Goal: Transaction & Acquisition: Book appointment/travel/reservation

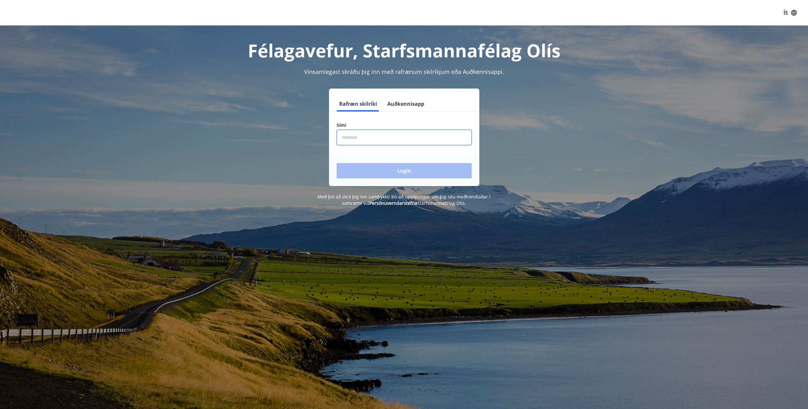
click at [414, 144] on input "phone" at bounding box center [404, 138] width 135 height 16
type input "********"
click at [406, 170] on button "Login" at bounding box center [404, 170] width 135 height 15
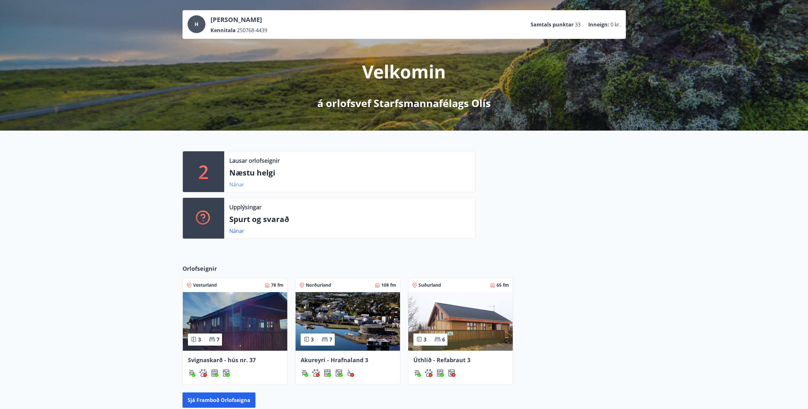
scroll to position [96, 0]
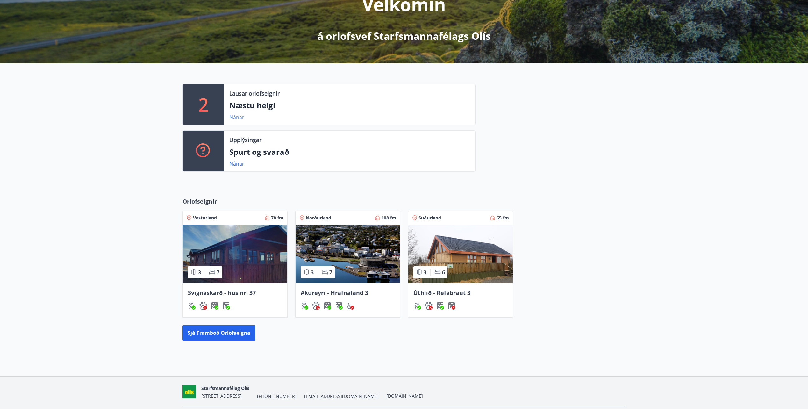
click at [237, 118] on link "Nánar" at bounding box center [236, 117] width 15 height 7
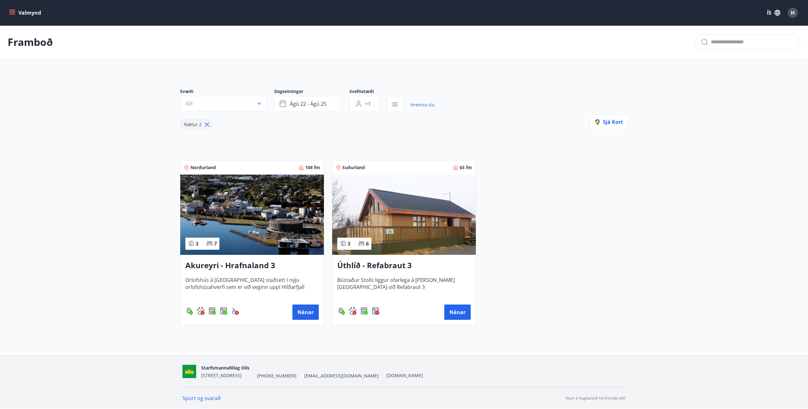
scroll to position [2, 0]
click at [283, 102] on icon "button" at bounding box center [284, 104] width 8 height 8
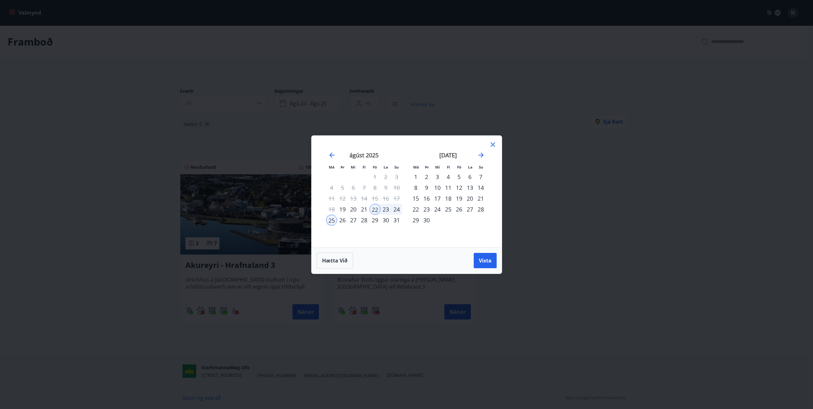
click at [460, 176] on div "5" at bounding box center [459, 176] width 11 height 11
click at [479, 175] on div "7" at bounding box center [480, 176] width 11 height 11
click at [488, 259] on span "Vista" at bounding box center [485, 260] width 13 height 7
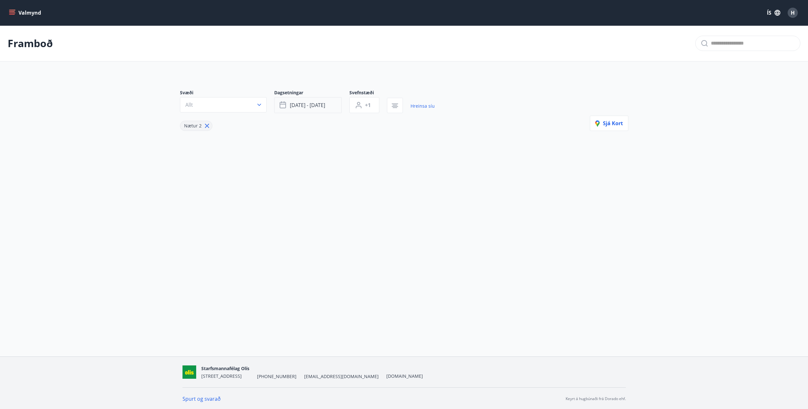
click at [291, 104] on span "[DATE] - [DATE]" at bounding box center [307, 105] width 35 height 7
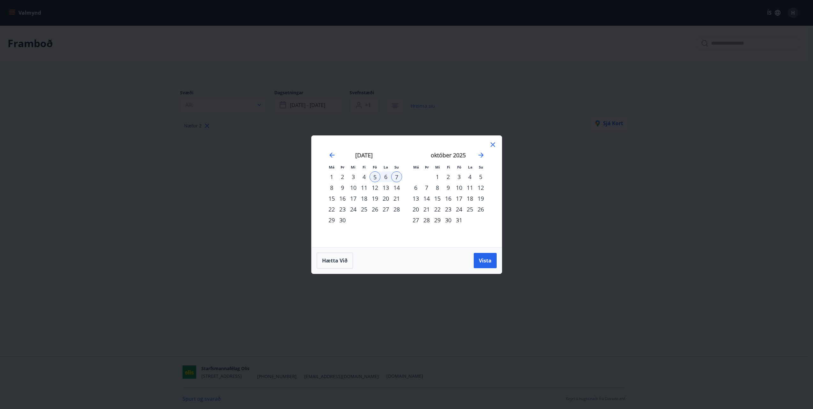
click at [375, 175] on div "5" at bounding box center [374, 176] width 11 height 11
click at [396, 177] on div "7" at bounding box center [396, 176] width 11 height 11
click at [341, 257] on span "Hætta við" at bounding box center [334, 260] width 25 height 7
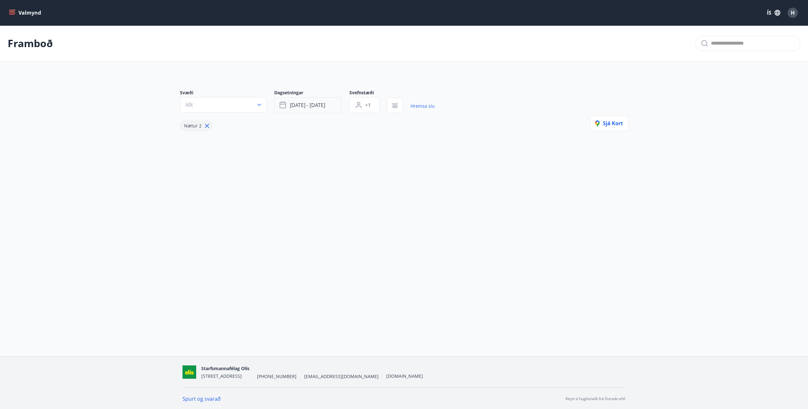
click at [285, 104] on icon "button" at bounding box center [283, 104] width 6 height 1
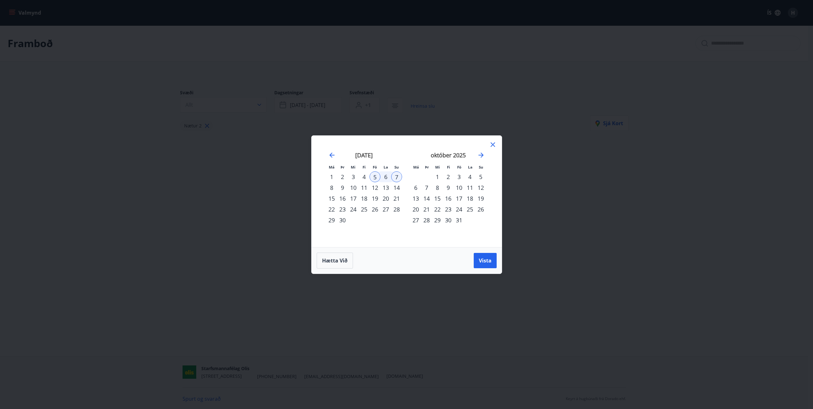
click at [396, 178] on div "7" at bounding box center [396, 176] width 11 height 11
click at [398, 177] on div "7" at bounding box center [396, 176] width 11 height 11
click at [494, 145] on icon at bounding box center [492, 144] width 4 height 4
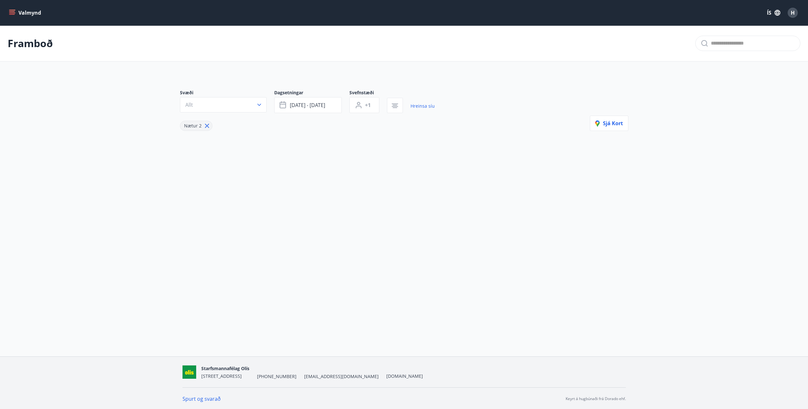
click at [207, 126] on icon at bounding box center [207, 126] width 4 height 4
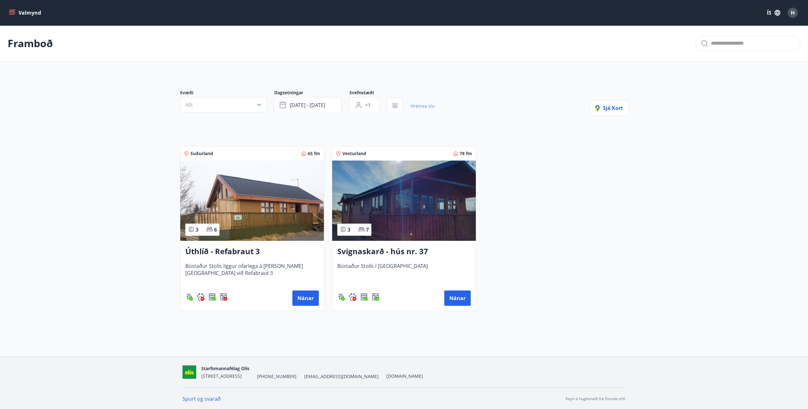
click at [425, 107] on link "Hreinsa síu" at bounding box center [423, 106] width 24 height 14
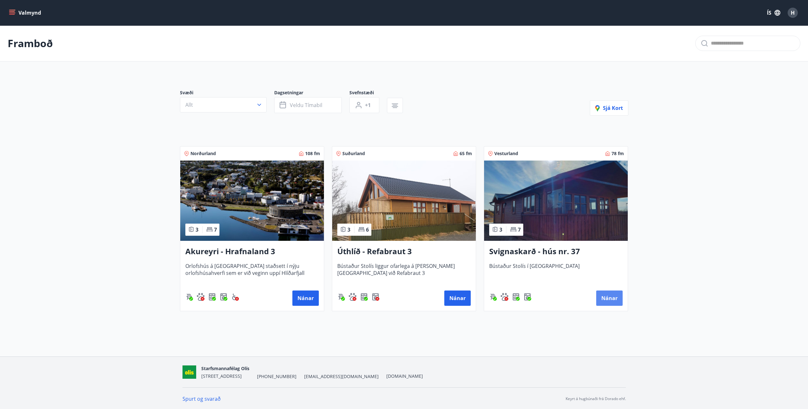
click at [613, 301] on button "Nánar" at bounding box center [609, 297] width 26 height 15
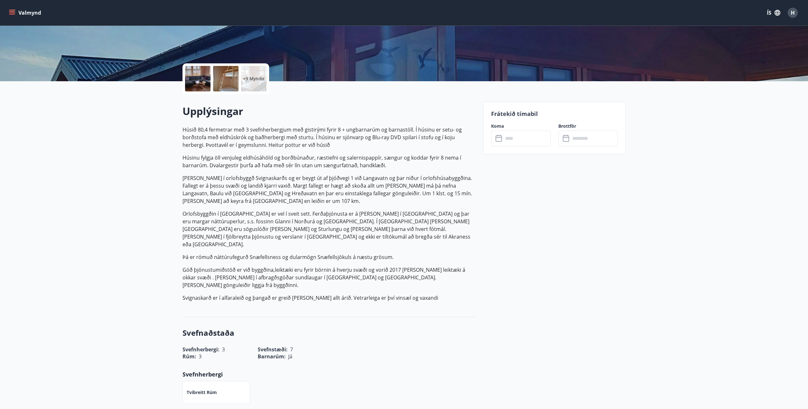
scroll to position [127, 0]
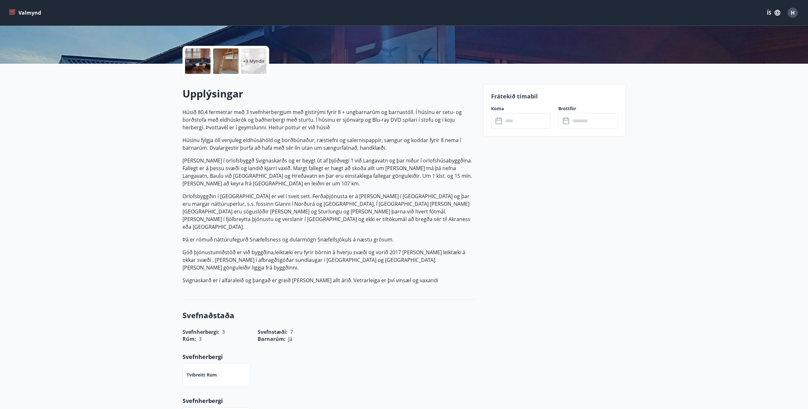
click at [497, 121] on icon at bounding box center [500, 121] width 8 height 8
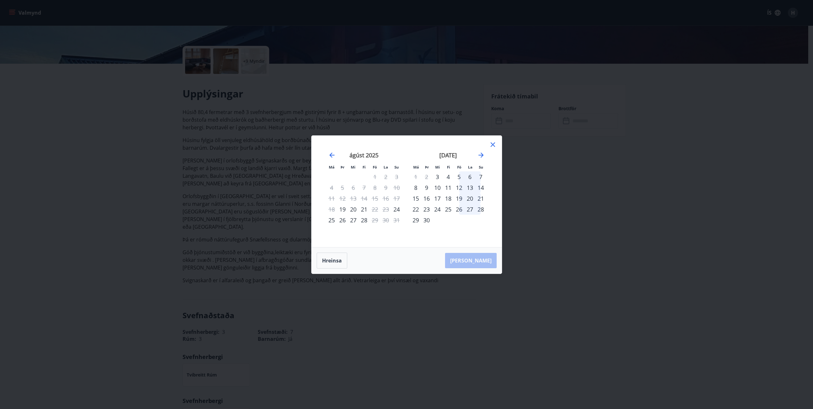
click at [460, 176] on div "5" at bounding box center [459, 176] width 11 height 11
click at [460, 177] on div "5" at bounding box center [459, 176] width 11 height 11
click at [478, 177] on div "7" at bounding box center [480, 176] width 11 height 11
click at [461, 191] on div "12" at bounding box center [459, 187] width 11 height 11
drag, startPoint x: 484, startPoint y: 194, endPoint x: 458, endPoint y: 201, distance: 27.0
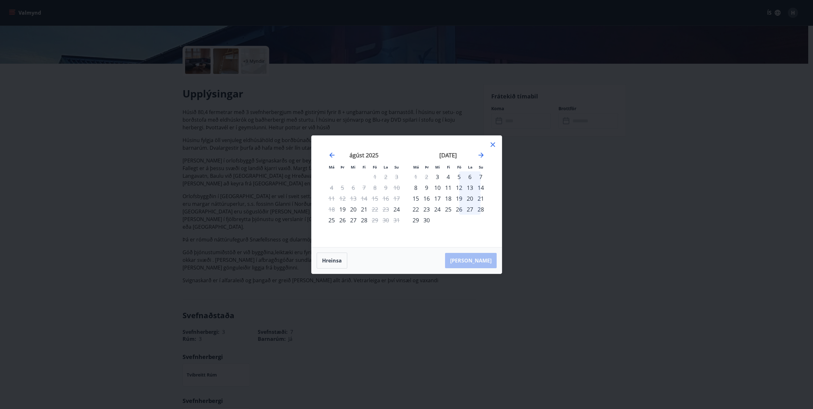
click at [484, 194] on div "21" at bounding box center [480, 198] width 11 height 11
drag, startPoint x: 454, startPoint y: 201, endPoint x: 465, endPoint y: 201, distance: 11.8
click at [456, 201] on div "19" at bounding box center [459, 198] width 11 height 11
drag, startPoint x: 478, startPoint y: 200, endPoint x: 468, endPoint y: 207, distance: 11.9
click at [478, 204] on tbody "1 2 3 4 5 6 7 8 9 10 11 12 13 14 15 16 17 18 19 20 21 22 23 24 25 26 27 28 29 30" at bounding box center [448, 198] width 76 height 54
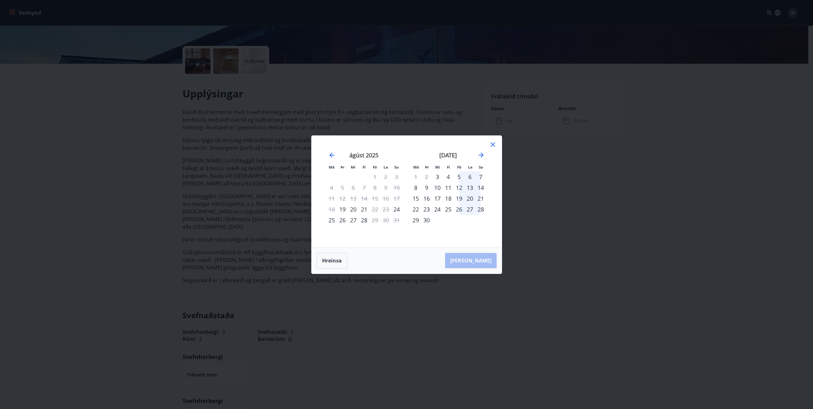
click at [469, 210] on div "27" at bounding box center [469, 209] width 11 height 11
click at [479, 211] on div "28" at bounding box center [480, 209] width 11 height 11
click at [483, 154] on icon "Move forward to switch to the next month." at bounding box center [480, 155] width 5 height 5
click at [377, 188] on div "10" at bounding box center [374, 187] width 11 height 11
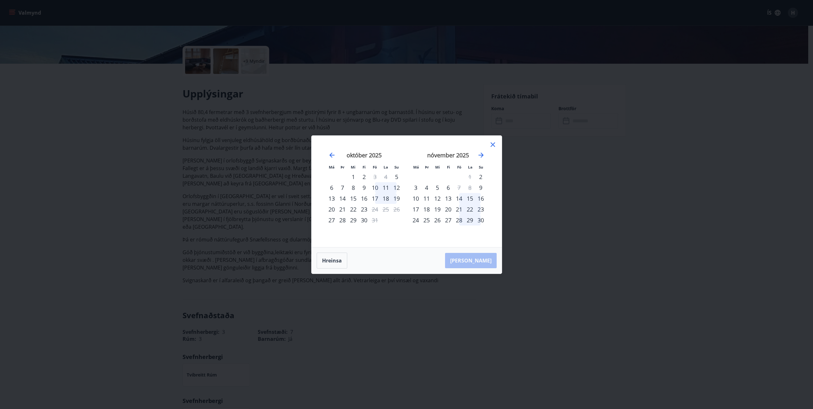
click at [374, 188] on div "10" at bounding box center [374, 187] width 11 height 11
click at [385, 187] on div "11" at bounding box center [385, 187] width 11 height 11
click at [397, 186] on div "12" at bounding box center [396, 187] width 11 height 11
drag, startPoint x: 376, startPoint y: 186, endPoint x: 394, endPoint y: 186, distance: 17.8
click at [394, 186] on tr "6 7 8 9 10 11 12" at bounding box center [364, 187] width 76 height 11
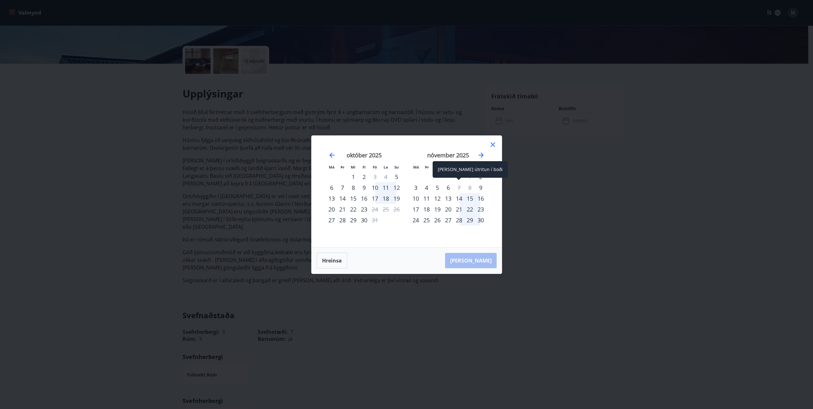
click at [460, 188] on div "7" at bounding box center [459, 187] width 11 height 11
click at [483, 155] on icon "Move forward to switch to the next month." at bounding box center [481, 155] width 8 height 8
click at [483, 154] on icon "Move forward to switch to the next month." at bounding box center [481, 155] width 8 height 8
click at [491, 142] on icon at bounding box center [493, 145] width 8 height 8
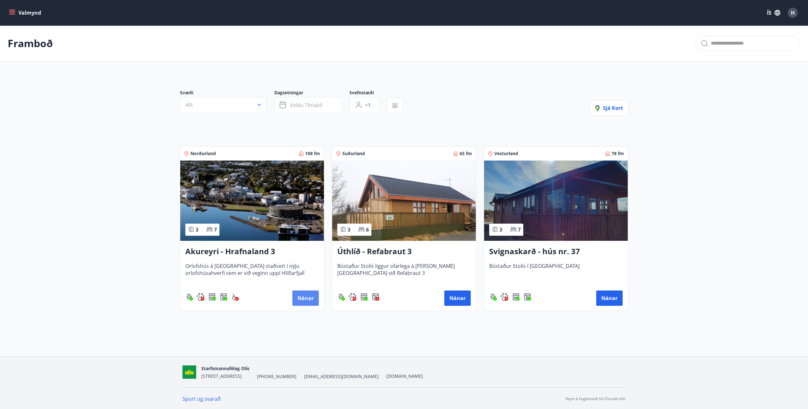
click at [306, 298] on button "Nánar" at bounding box center [305, 297] width 26 height 15
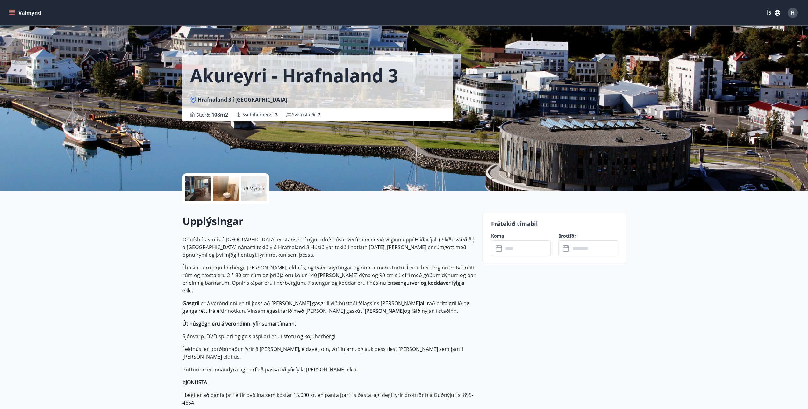
click at [498, 248] on icon at bounding box center [500, 249] width 8 height 8
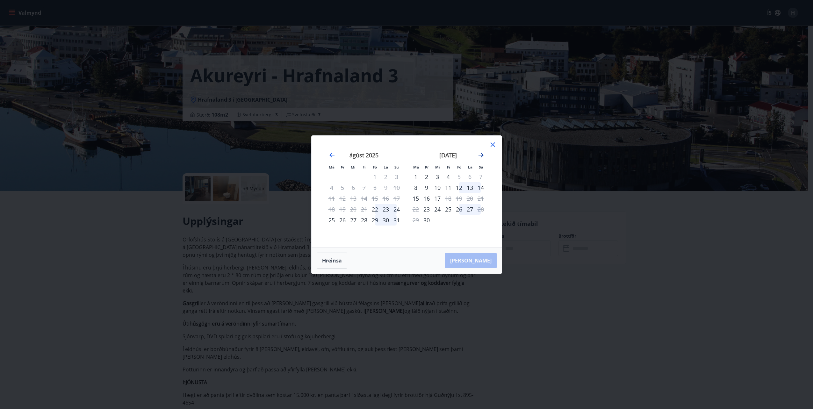
click at [479, 154] on icon "Move forward to switch to the next month." at bounding box center [481, 155] width 8 height 8
click at [479, 155] on icon "Move forward to switch to the next month." at bounding box center [480, 155] width 5 height 5
click at [459, 176] on div "5" at bounding box center [459, 176] width 11 height 11
click at [492, 146] on icon at bounding box center [493, 145] width 8 height 8
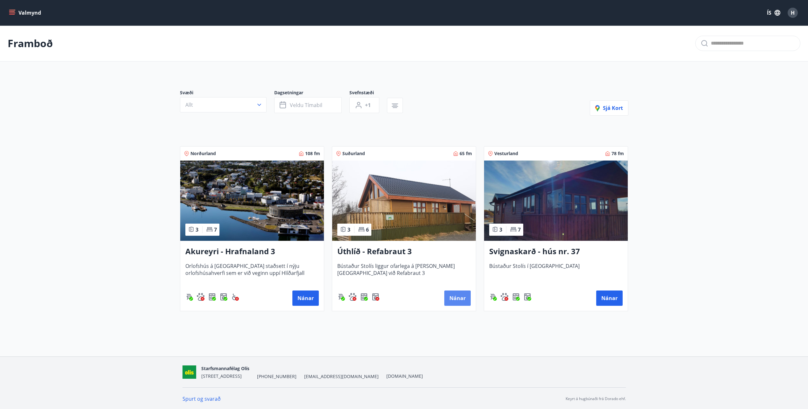
click at [454, 298] on button "Nánar" at bounding box center [457, 297] width 26 height 15
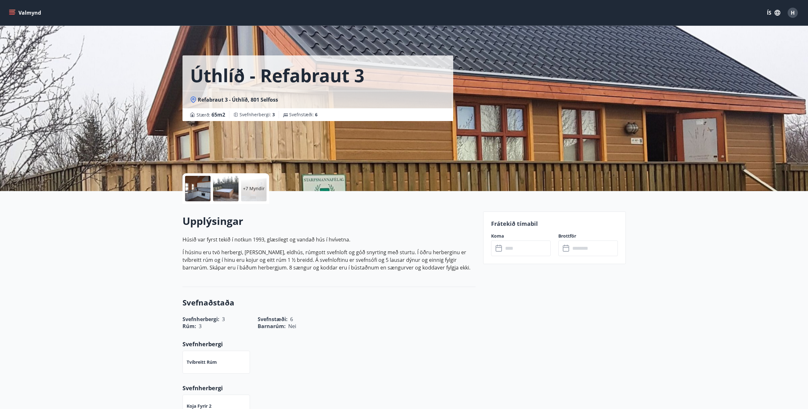
click at [510, 251] on input "text" at bounding box center [526, 248] width 47 height 16
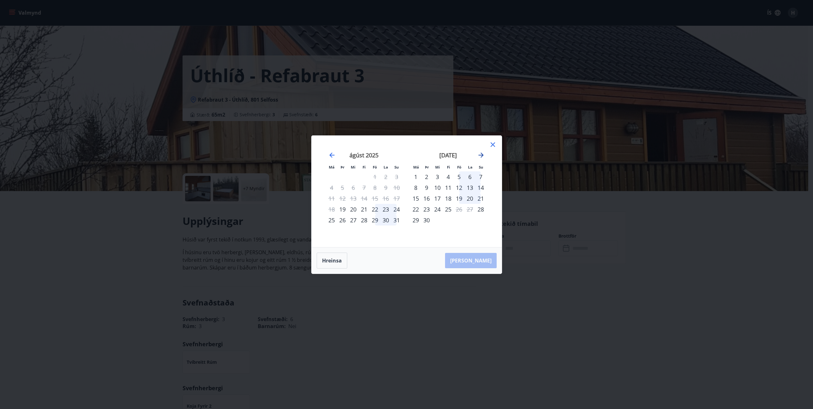
click at [482, 154] on icon "Move forward to switch to the next month." at bounding box center [480, 155] width 5 height 5
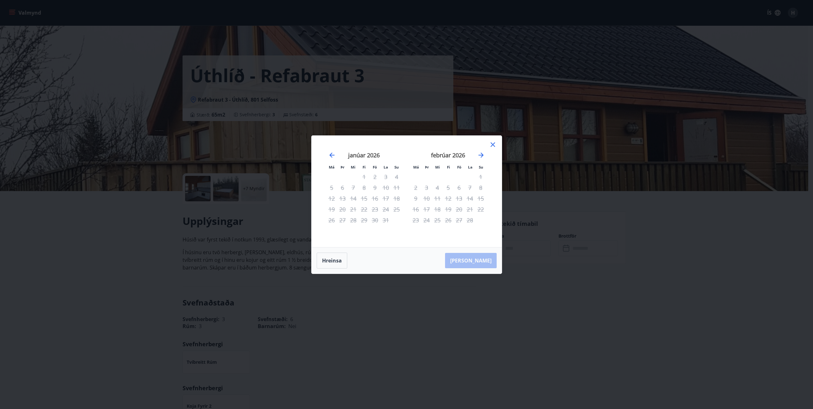
click at [327, 153] on div "janúar 2026" at bounding box center [364, 157] width 76 height 28
drag, startPoint x: 327, startPoint y: 153, endPoint x: 333, endPoint y: 156, distance: 6.8
click at [327, 153] on div "janúar 2026" at bounding box center [364, 157] width 76 height 28
click at [332, 154] on icon "Move backward to switch to the previous month." at bounding box center [332, 155] width 8 height 8
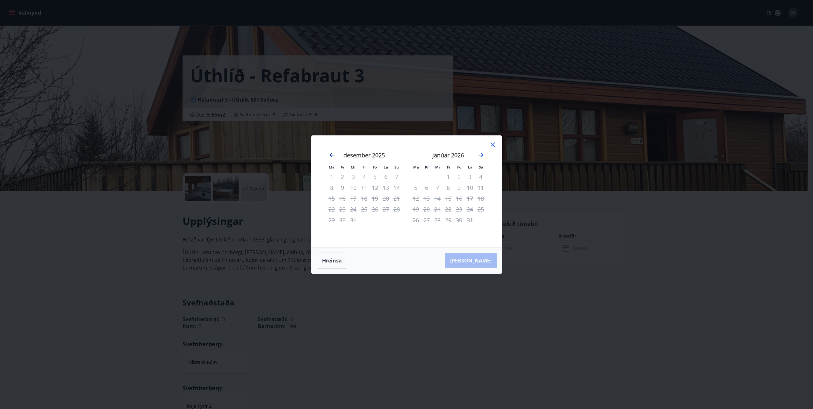
click at [332, 154] on icon "Move backward to switch to the previous month." at bounding box center [332, 155] width 8 height 8
click at [376, 176] on div "5" at bounding box center [374, 176] width 11 height 11
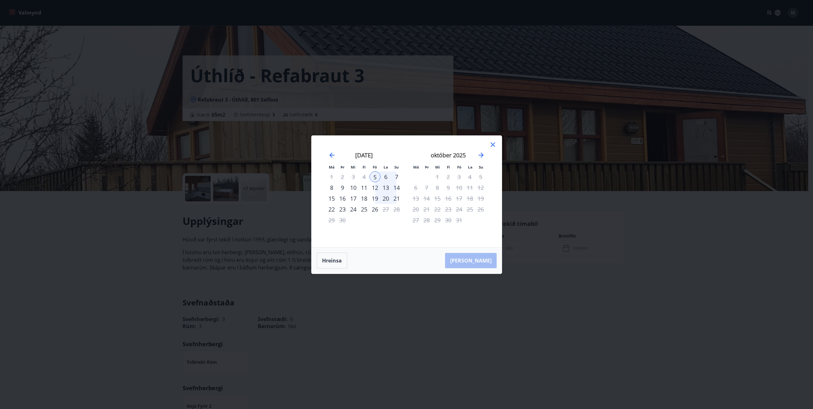
click at [376, 176] on div "5" at bounding box center [374, 176] width 11 height 11
click at [337, 256] on button "Hreinsa" at bounding box center [332, 261] width 31 height 16
click at [331, 157] on icon "Move backward to switch to the previous month." at bounding box center [331, 155] width 5 height 5
click at [490, 144] on icon at bounding box center [493, 145] width 8 height 8
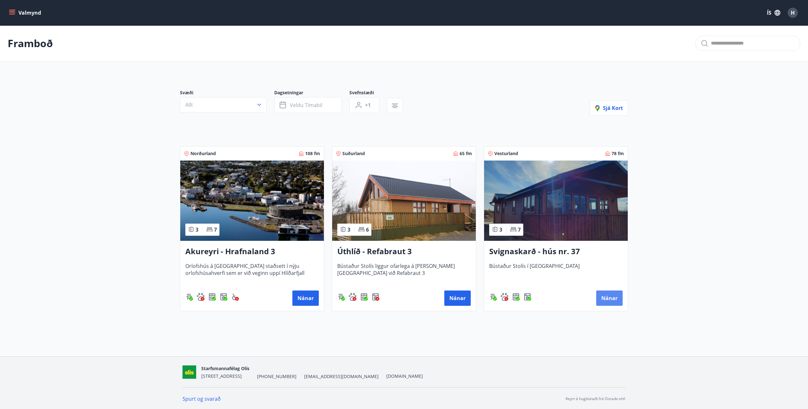
click at [609, 295] on button "Nánar" at bounding box center [609, 297] width 26 height 15
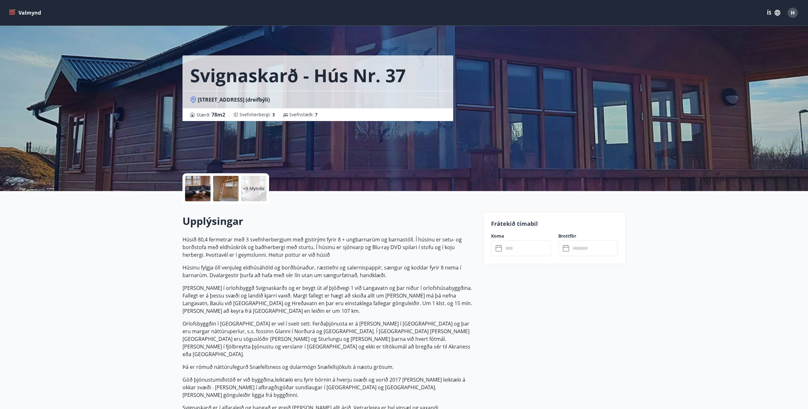
click at [502, 248] on icon at bounding box center [500, 249] width 8 height 8
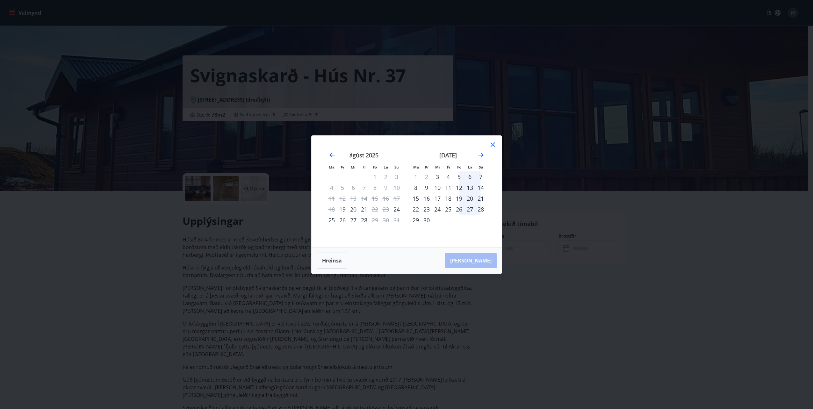
click at [459, 177] on div "5" at bounding box center [459, 176] width 11 height 11
click at [460, 186] on div "12" at bounding box center [459, 187] width 11 height 11
click at [460, 199] on div "19" at bounding box center [459, 198] width 11 height 11
click at [458, 212] on div "26" at bounding box center [459, 209] width 11 height 11
click at [471, 208] on div "27" at bounding box center [469, 209] width 11 height 11
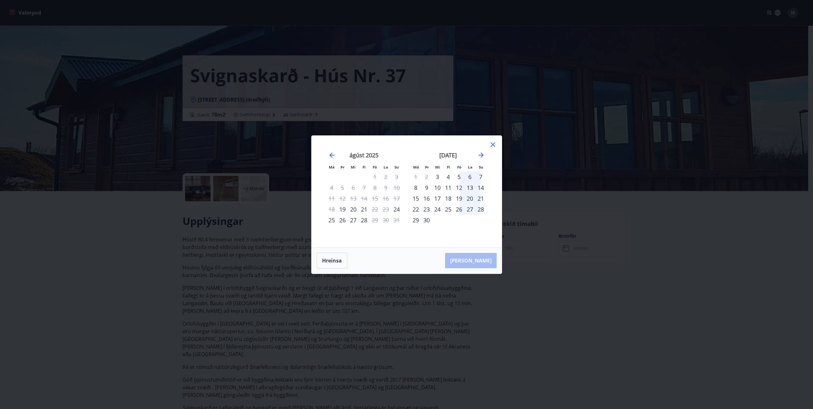
drag, startPoint x: 482, startPoint y: 209, endPoint x: 480, endPoint y: 198, distance: 10.3
click at [482, 208] on div "28" at bounding box center [480, 209] width 11 height 11
click at [481, 197] on div "21" at bounding box center [480, 198] width 11 height 11
click at [468, 197] on div "20" at bounding box center [469, 198] width 11 height 11
click at [462, 196] on div "19" at bounding box center [459, 198] width 11 height 11
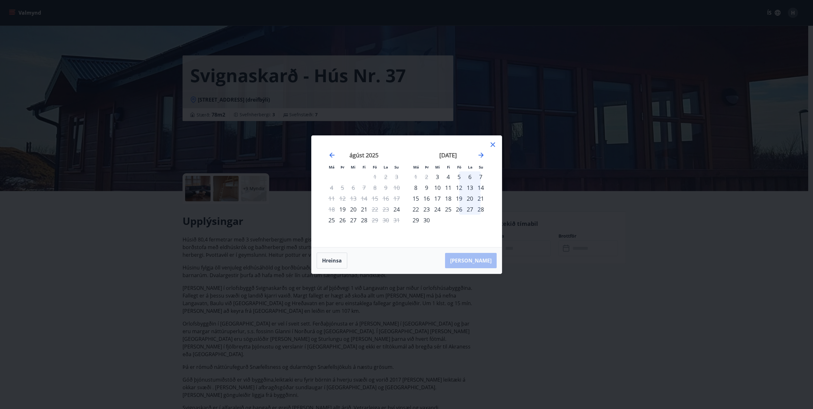
click at [461, 190] on div "12" at bounding box center [459, 187] width 11 height 11
click at [471, 189] on div "13" at bounding box center [469, 187] width 11 height 11
click at [481, 187] on div "14" at bounding box center [480, 187] width 11 height 11
click at [480, 176] on div "7" at bounding box center [480, 176] width 11 height 11
click at [466, 178] on div "6" at bounding box center [469, 176] width 11 height 11
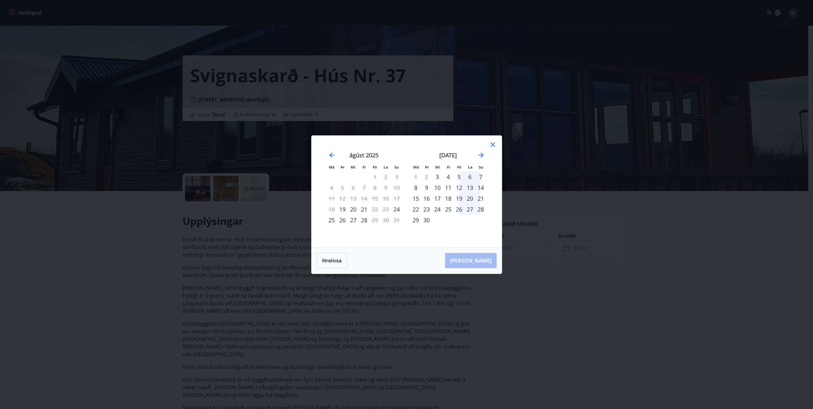
click at [451, 174] on div "4" at bounding box center [448, 176] width 11 height 11
click at [482, 156] on icon "Move forward to switch to the next month." at bounding box center [480, 155] width 5 height 5
click at [375, 175] on div "5" at bounding box center [374, 176] width 11 height 11
click at [376, 185] on div "12" at bounding box center [374, 187] width 11 height 11
click at [375, 198] on div "19" at bounding box center [374, 198] width 11 height 11
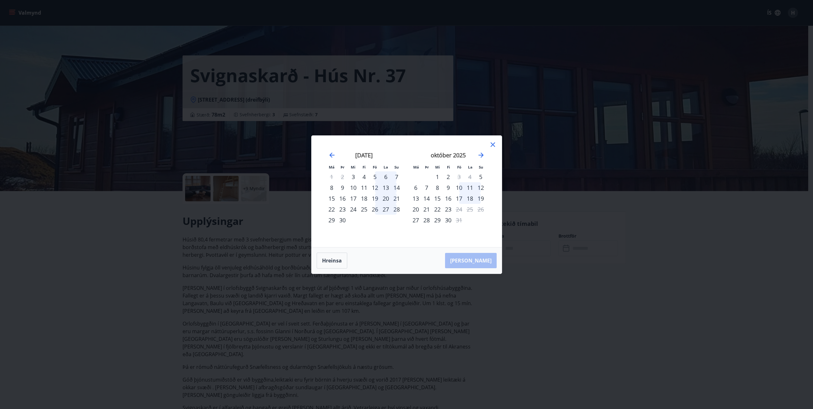
click at [374, 207] on div "26" at bounding box center [374, 209] width 11 height 11
click at [386, 207] on div "27" at bounding box center [385, 209] width 11 height 11
click at [393, 210] on div "28" at bounding box center [396, 209] width 11 height 11
click at [397, 198] on div "21" at bounding box center [396, 198] width 11 height 11
click at [345, 196] on div "16" at bounding box center [342, 198] width 11 height 11
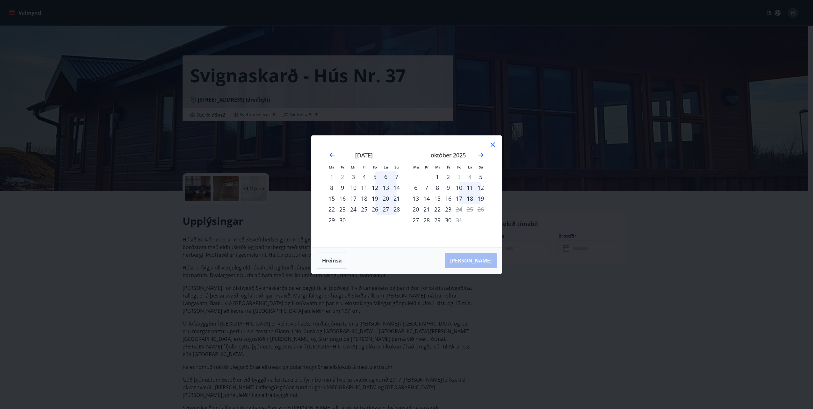
click at [343, 198] on div "16" at bounding box center [342, 198] width 11 height 11
drag, startPoint x: 348, startPoint y: 188, endPoint x: 354, endPoint y: 187, distance: 5.3
click at [351, 188] on div "10" at bounding box center [353, 187] width 11 height 11
click at [354, 186] on div "10" at bounding box center [353, 187] width 11 height 11
click at [457, 188] on div "10" at bounding box center [459, 187] width 11 height 11
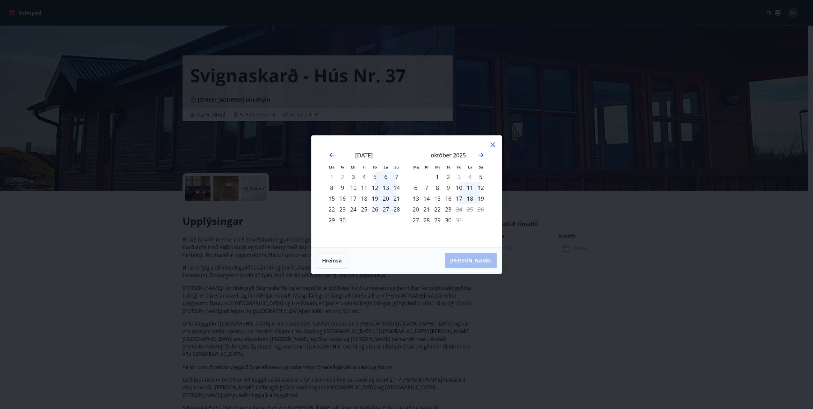
drag, startPoint x: 460, startPoint y: 196, endPoint x: 458, endPoint y: 205, distance: 9.2
click at [460, 197] on div "17" at bounding box center [459, 198] width 11 height 11
drag, startPoint x: 494, startPoint y: 145, endPoint x: 482, endPoint y: 151, distance: 13.0
click at [493, 145] on icon at bounding box center [492, 144] width 4 height 4
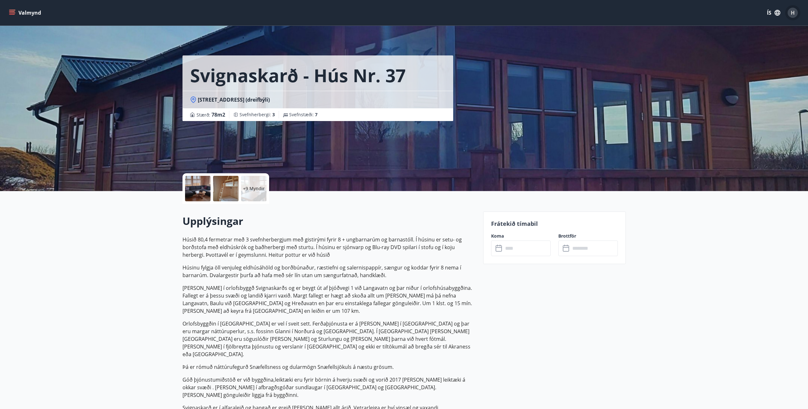
click at [797, 14] on div "H" at bounding box center [793, 13] width 10 height 10
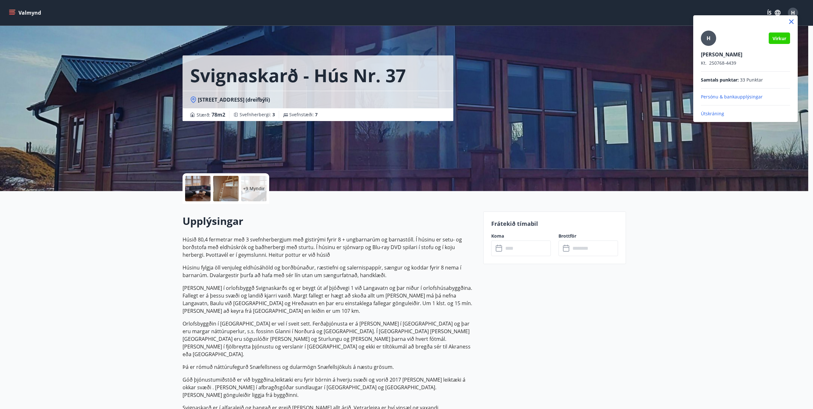
click at [709, 113] on p "Útskráning" at bounding box center [745, 114] width 89 height 6
click at [716, 112] on p "Útskráning" at bounding box center [745, 114] width 89 height 6
